Goal: Information Seeking & Learning: Learn about a topic

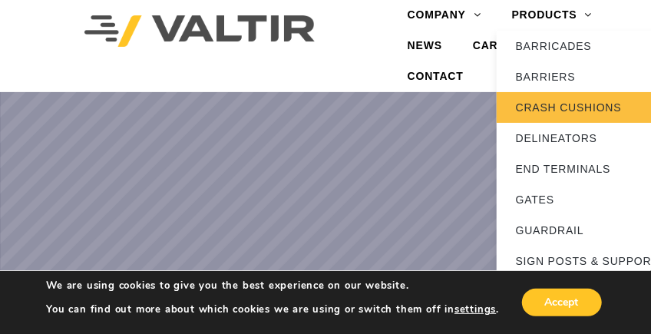
click at [548, 104] on link "CRASH CUSHIONS" at bounding box center [593, 107] width 192 height 31
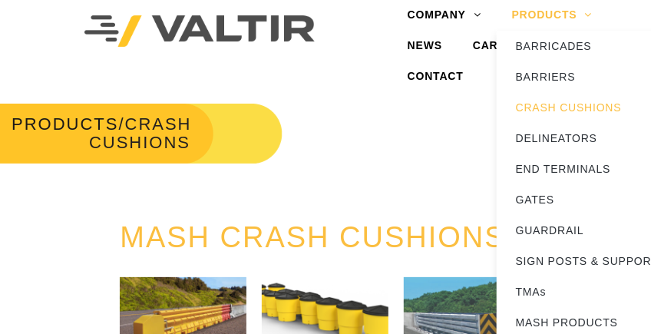
click at [563, 16] on link "PRODUCTS" at bounding box center [552, 15] width 111 height 31
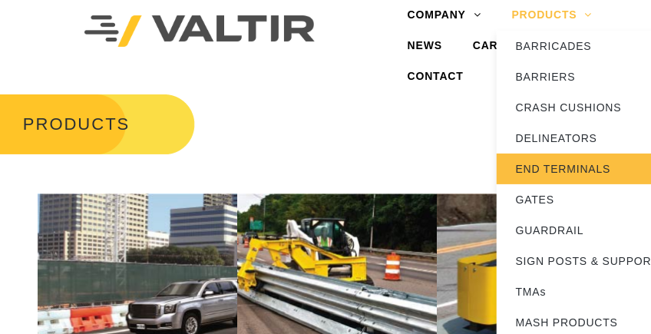
click at [540, 167] on link "END TERMINALS" at bounding box center [593, 169] width 192 height 31
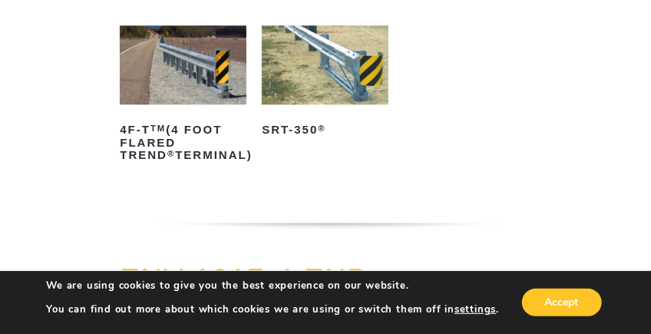
scroll to position [1305, 0]
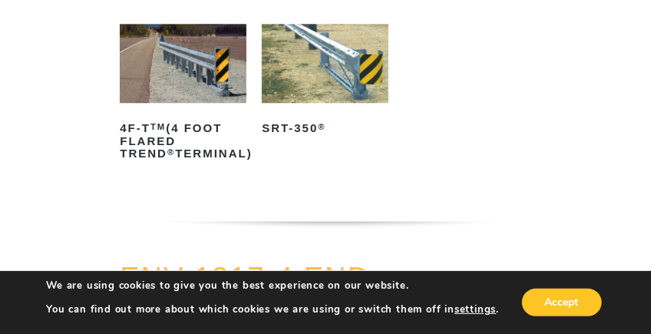
click at [189, 91] on img at bounding box center [183, 63] width 127 height 79
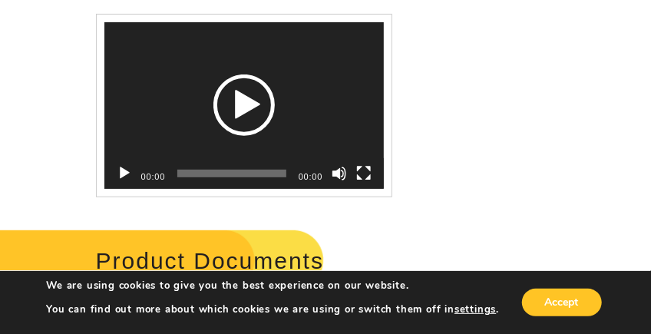
scroll to position [2149, 0]
click at [256, 115] on div "Play" at bounding box center [243, 104] width 61 height 61
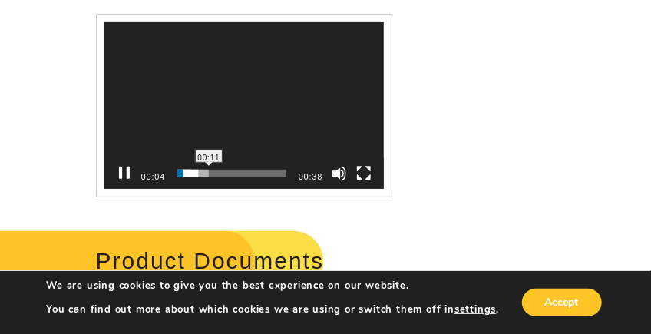
click at [209, 177] on span "00:11" at bounding box center [231, 174] width 109 height 8
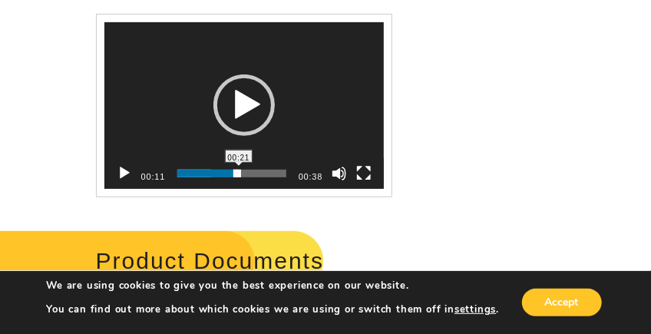
drag, startPoint x: 227, startPoint y: 192, endPoint x: 276, endPoint y: 200, distance: 49.1
click at [276, 189] on div "00:21" at bounding box center [231, 173] width 109 height 31
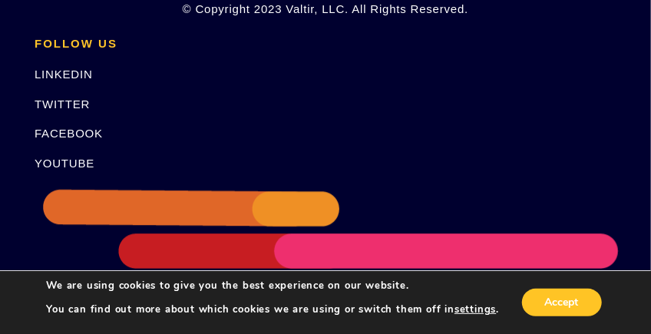
scroll to position [3376, 0]
